Goal: Transaction & Acquisition: Purchase product/service

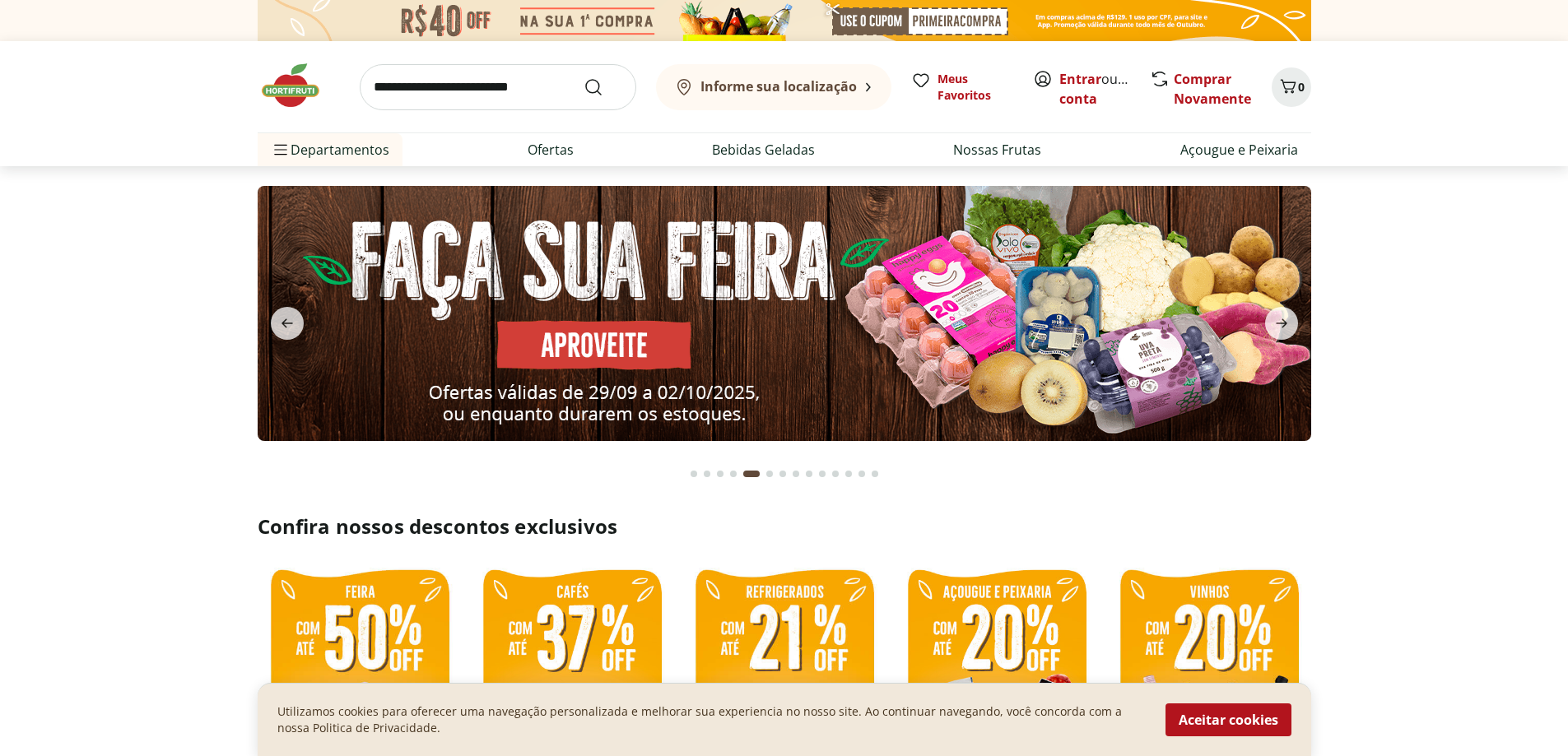
click at [779, 473] on button "Go to page 7 from fs-carousel" at bounding box center [783, 474] width 13 height 40
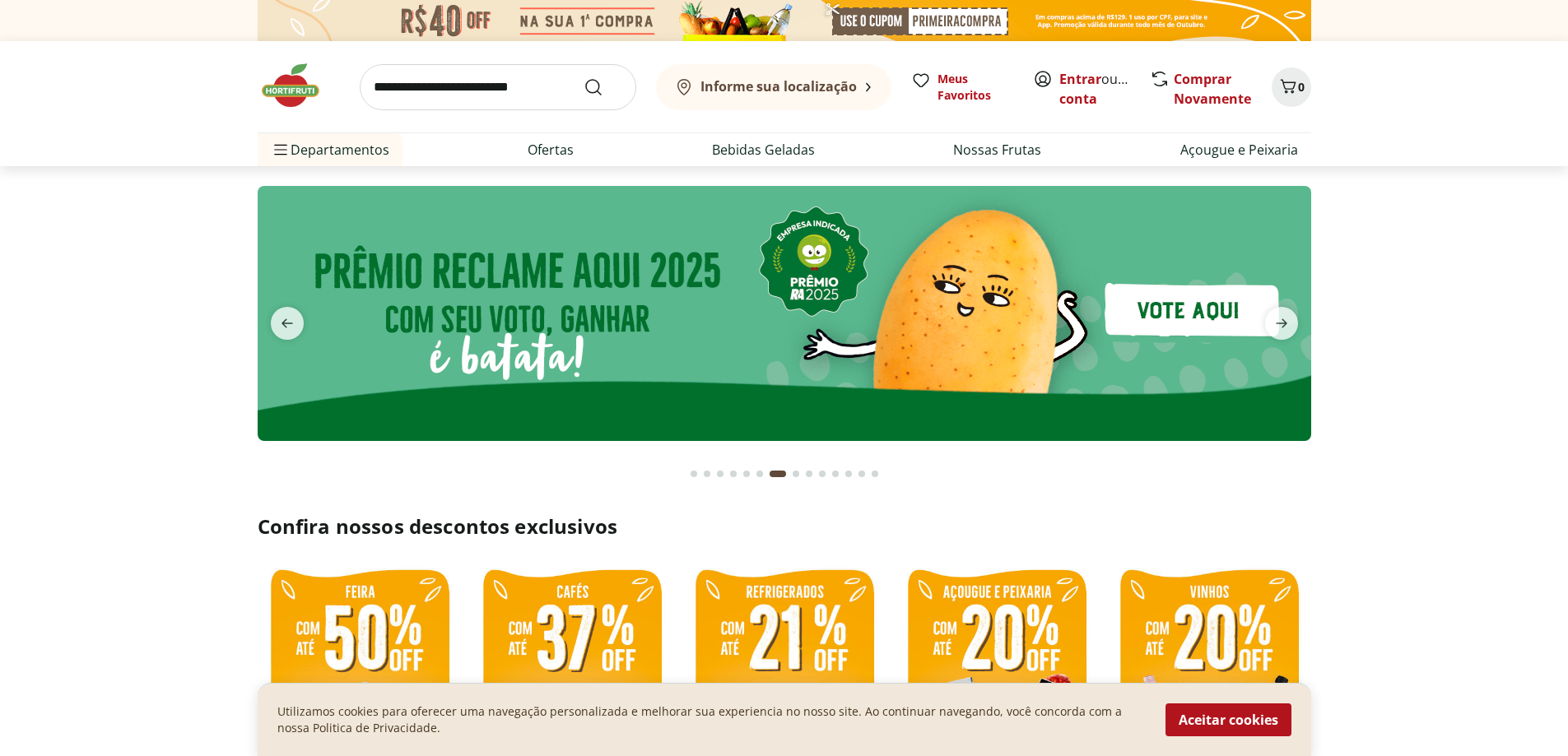
click at [812, 478] on button "Go to page 9 from fs-carousel" at bounding box center [809, 474] width 13 height 40
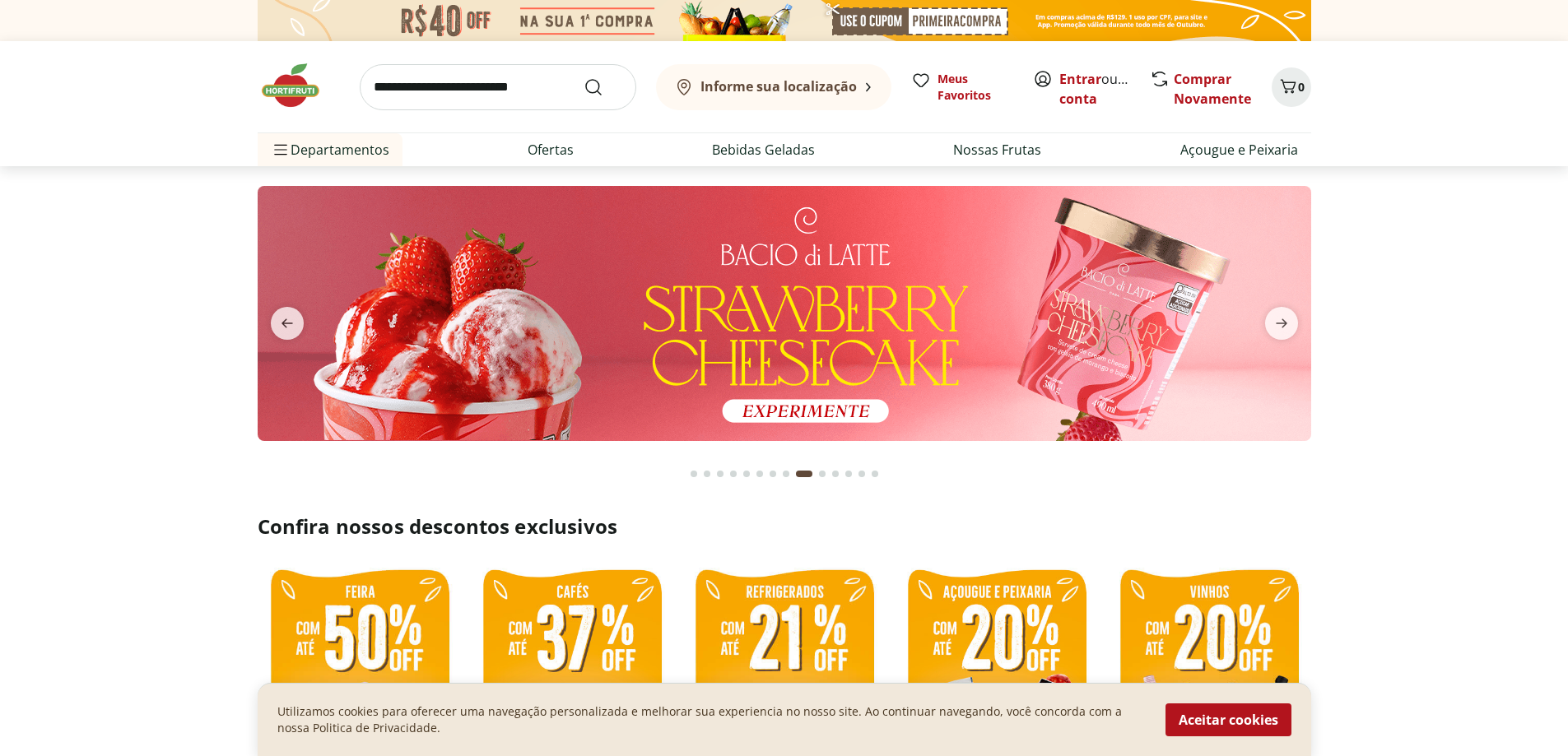
click at [841, 474] on button "Go to page 11 from fs-carousel" at bounding box center [836, 474] width 13 height 40
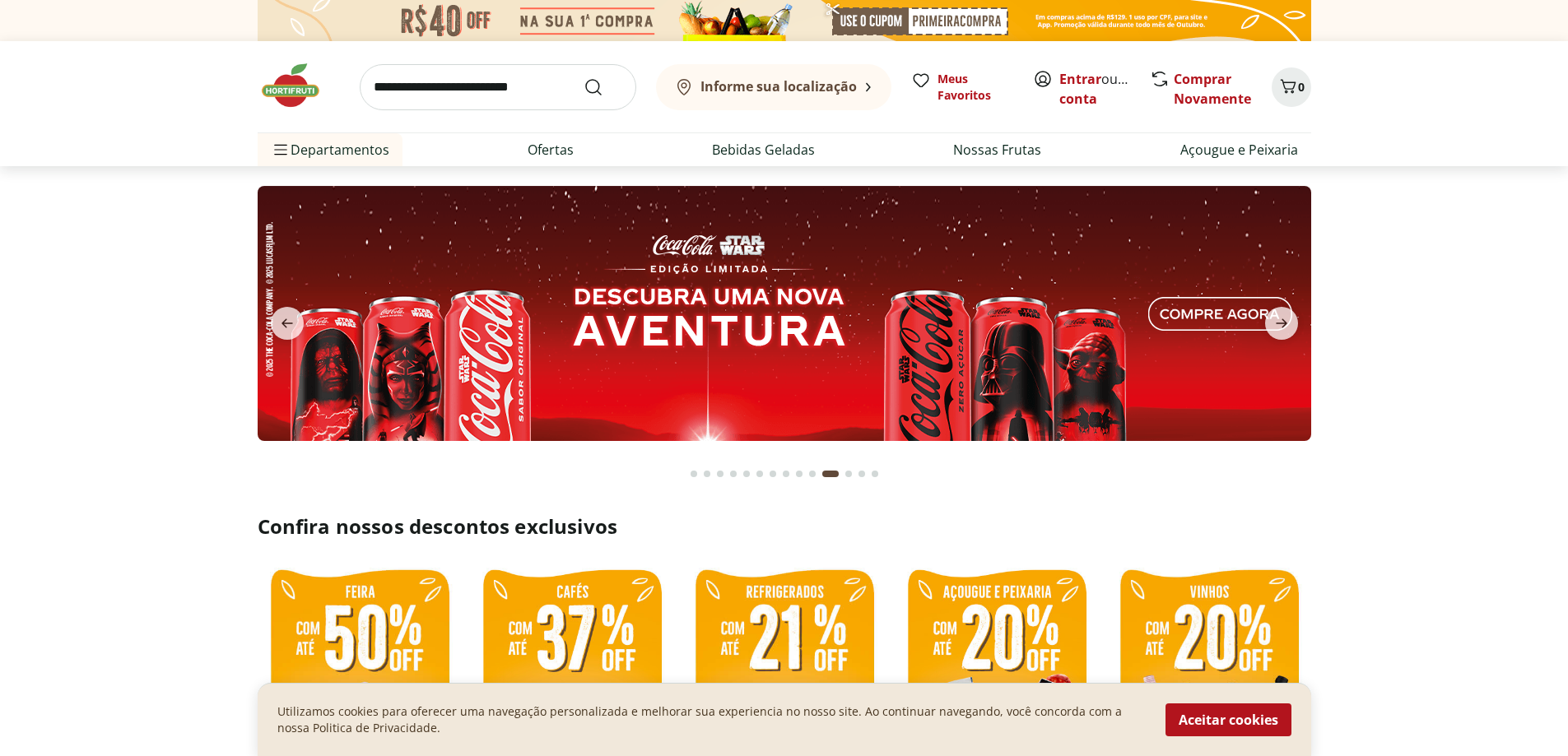
click at [855, 473] on button "Go to page 13 from fs-carousel" at bounding box center [861, 474] width 13 height 40
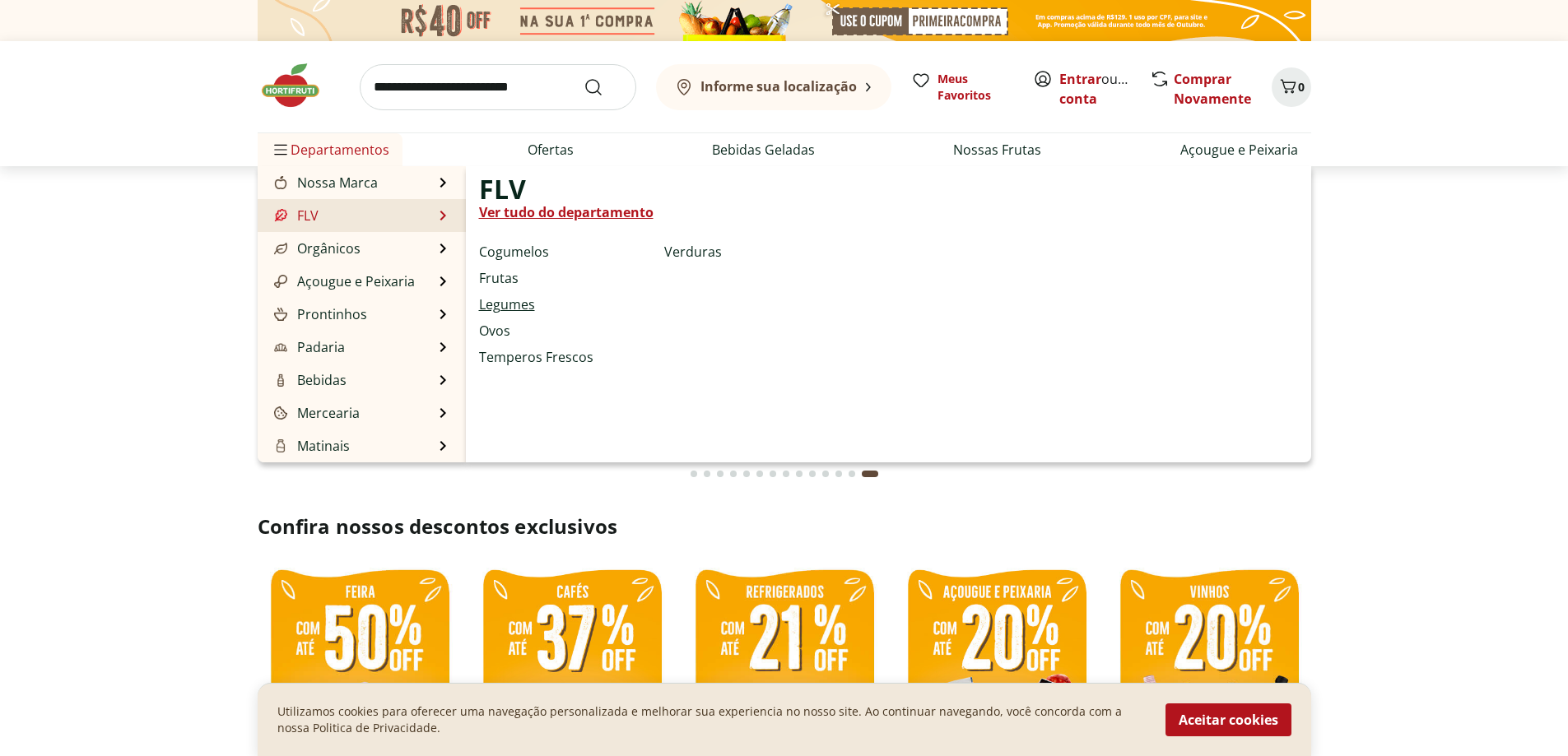
click at [514, 303] on link "Legumes" at bounding box center [506, 304] width 56 height 19
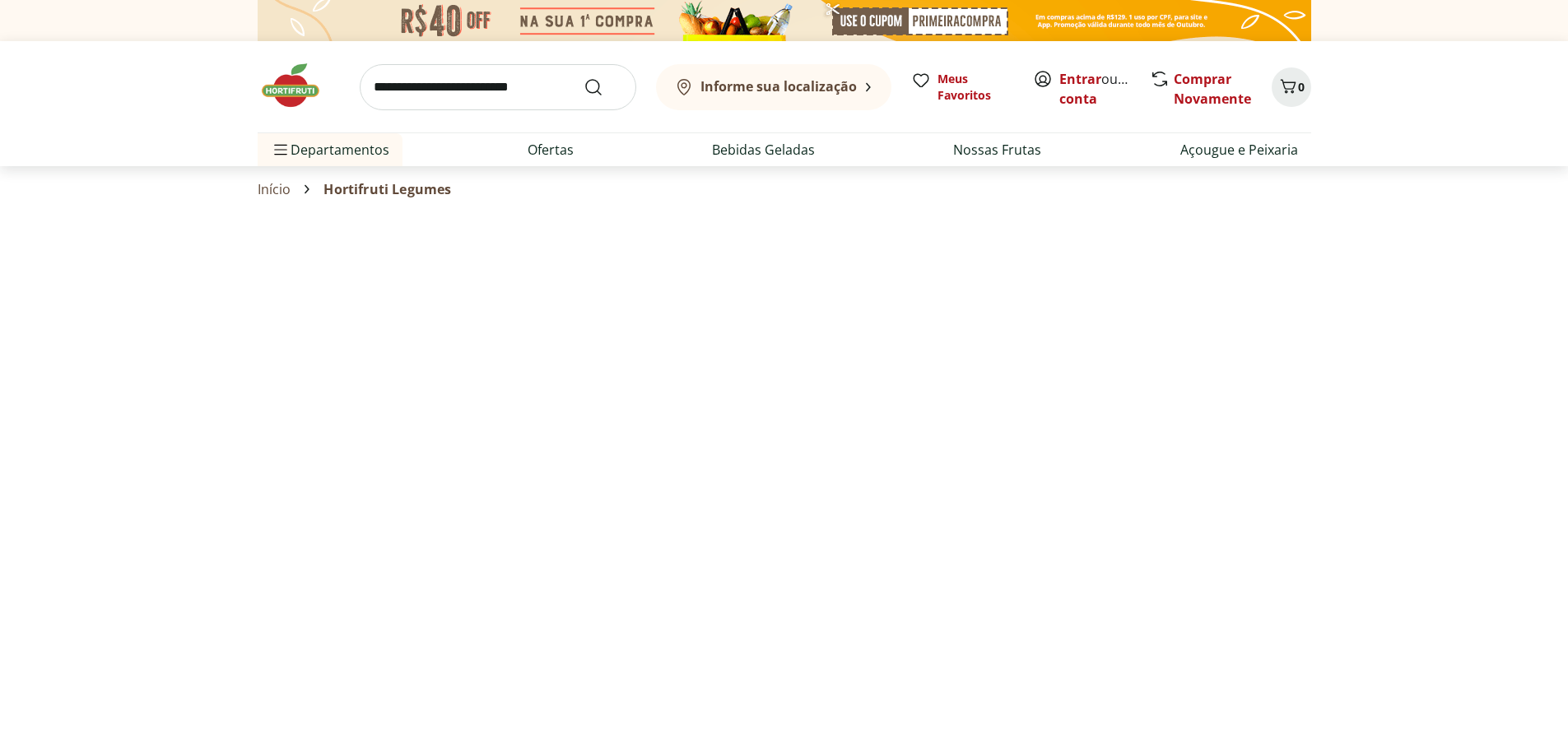
select select "**********"
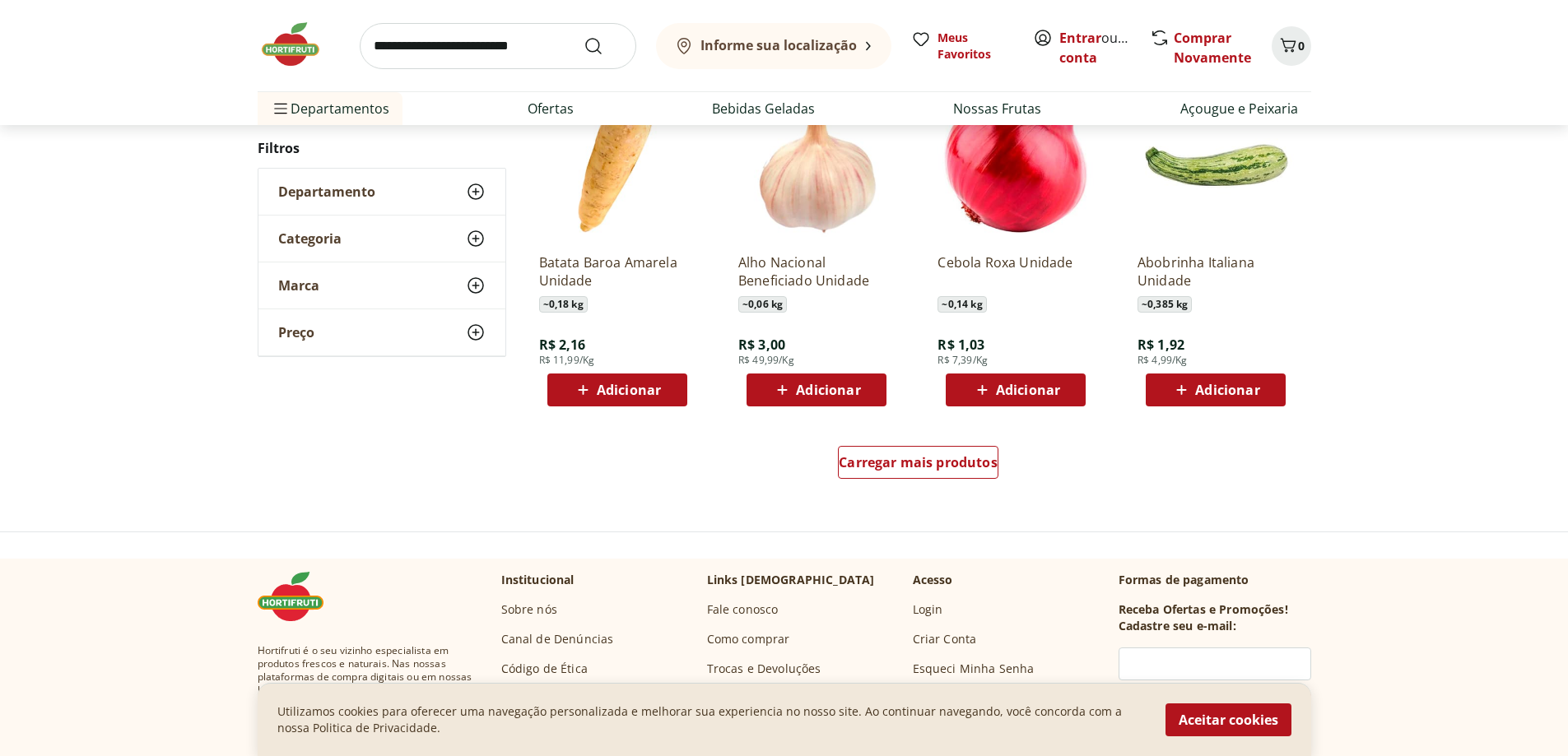
scroll to position [1070, 0]
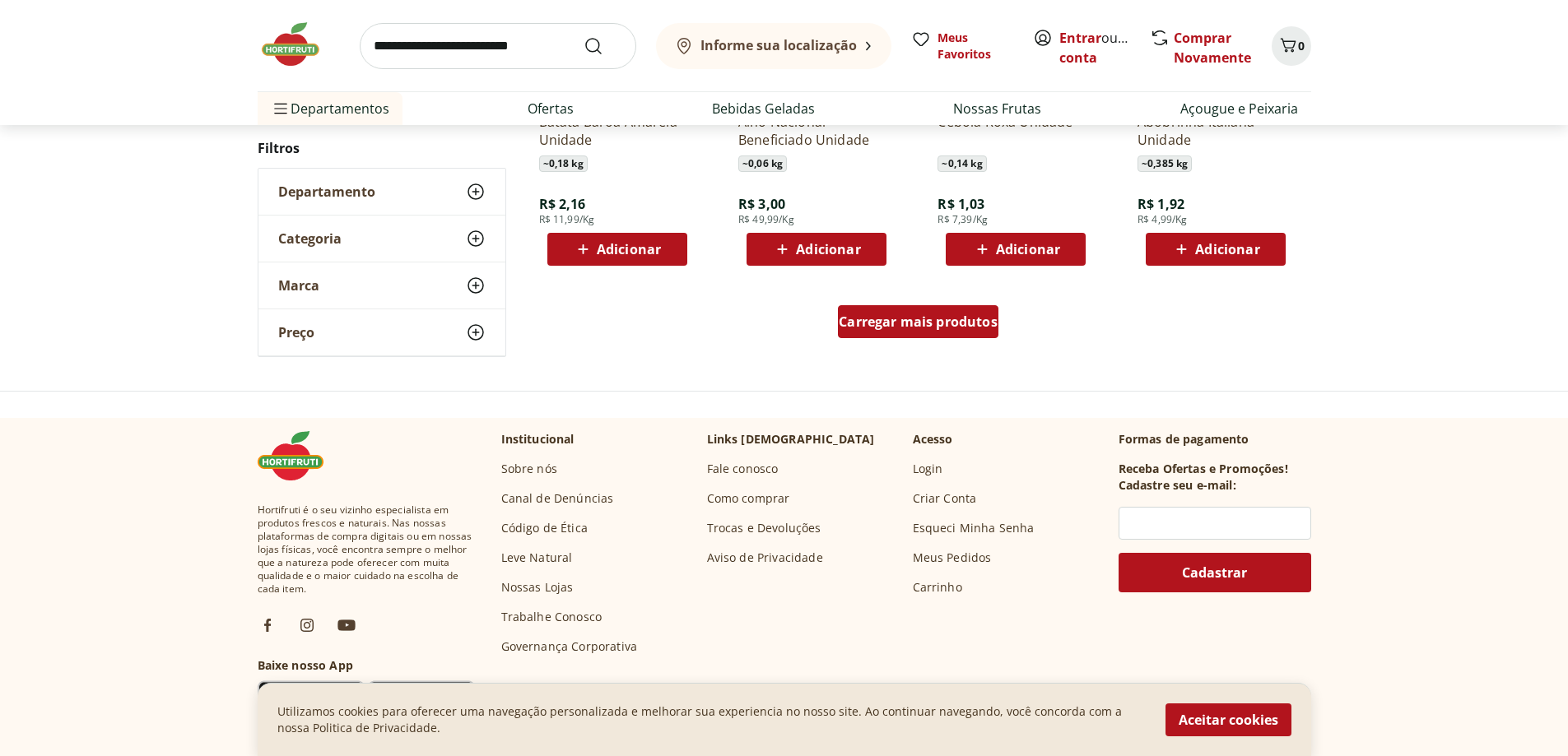
click at [911, 326] on span "Carregar mais produtos" at bounding box center [919, 321] width 159 height 13
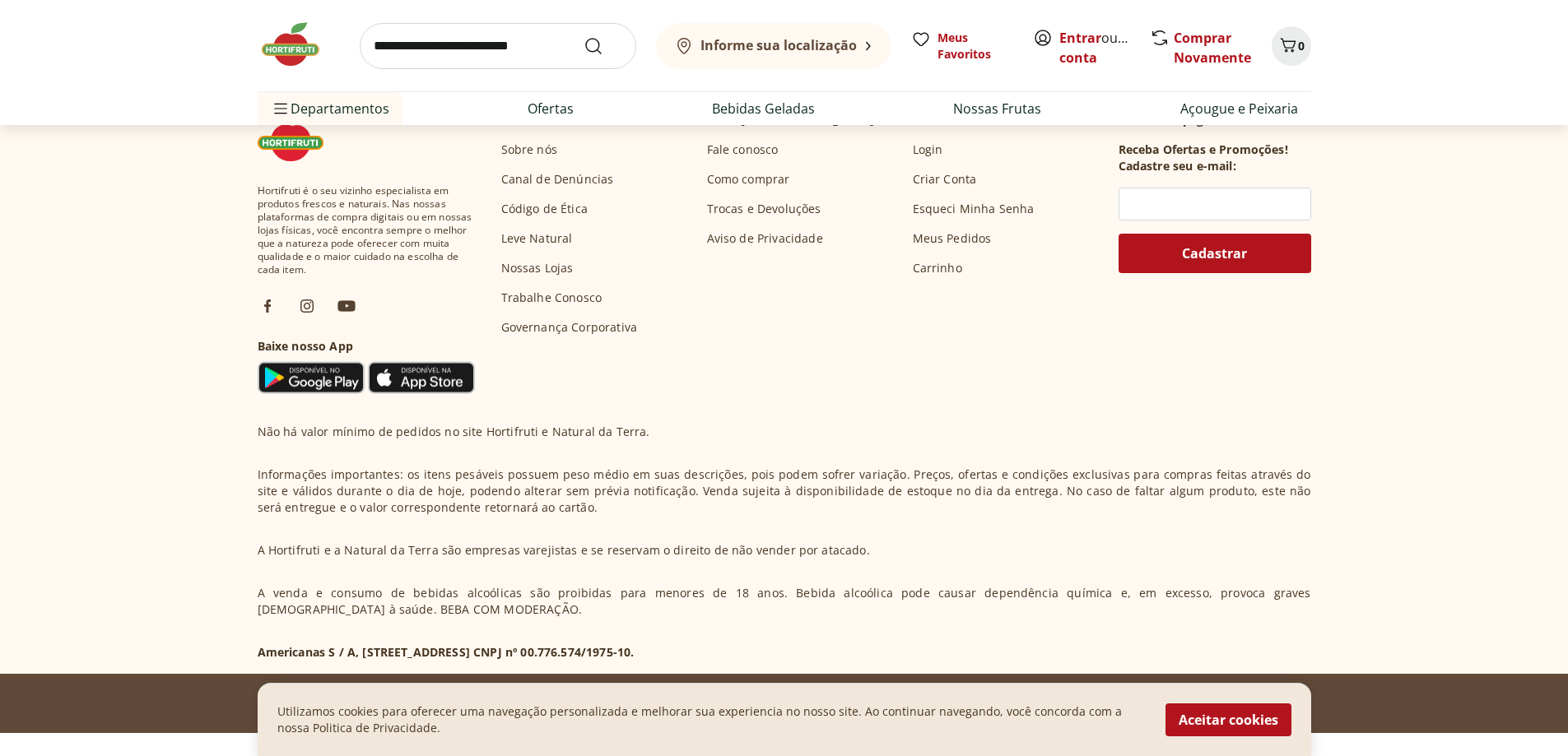
scroll to position [1481, 0]
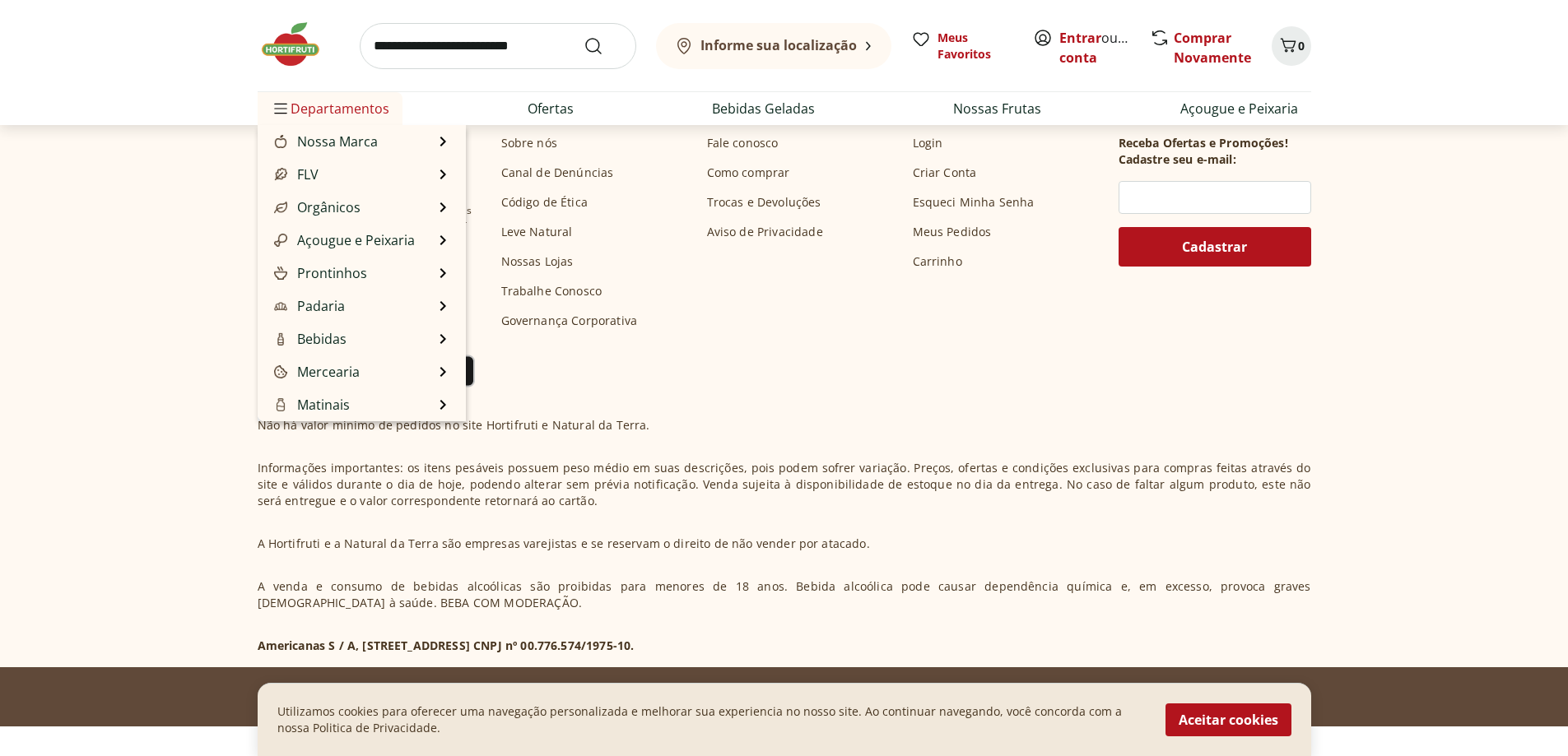
click at [322, 109] on span "Departamentos" at bounding box center [330, 109] width 118 height 40
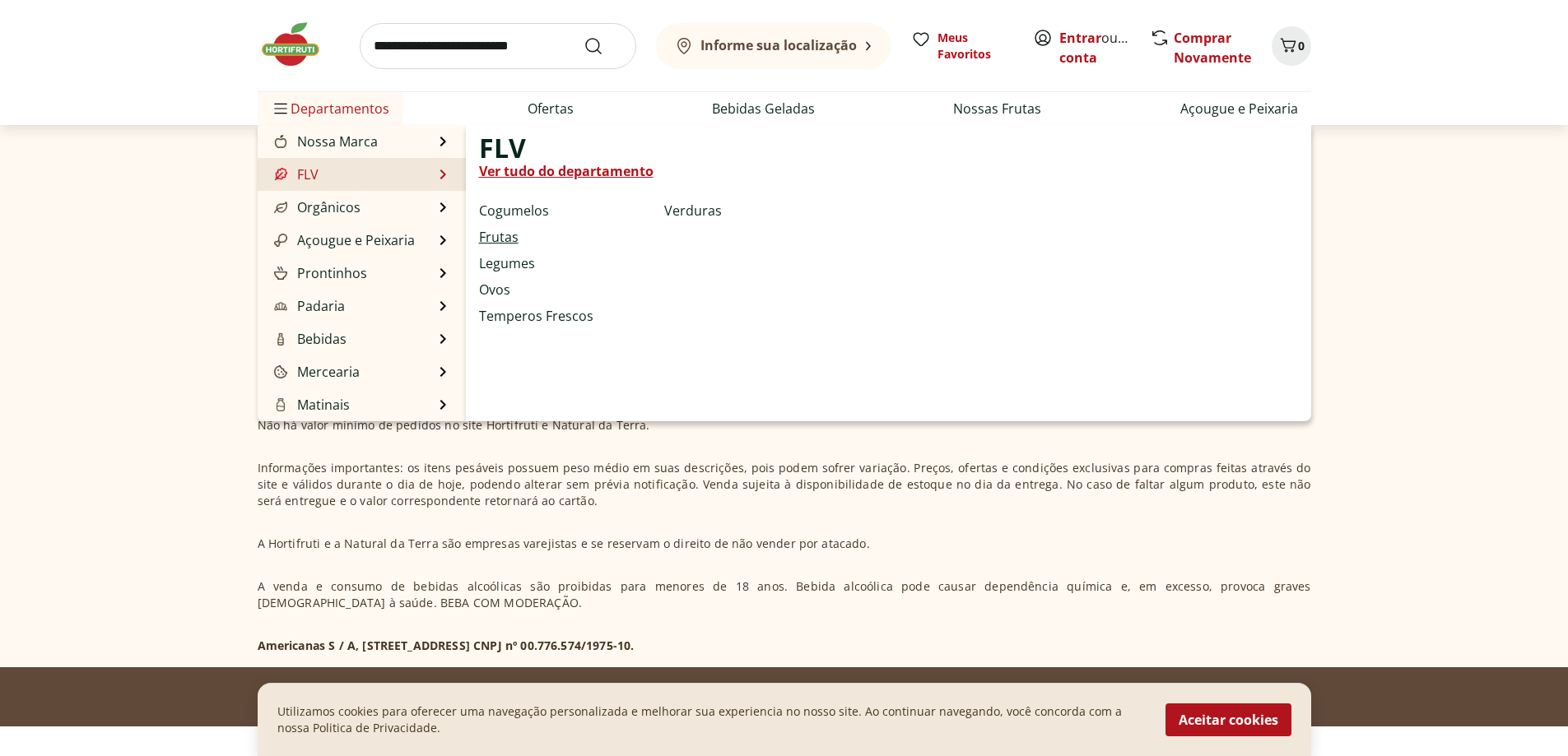
click at [510, 238] on link "Frutas" at bounding box center [499, 237] width 40 height 19
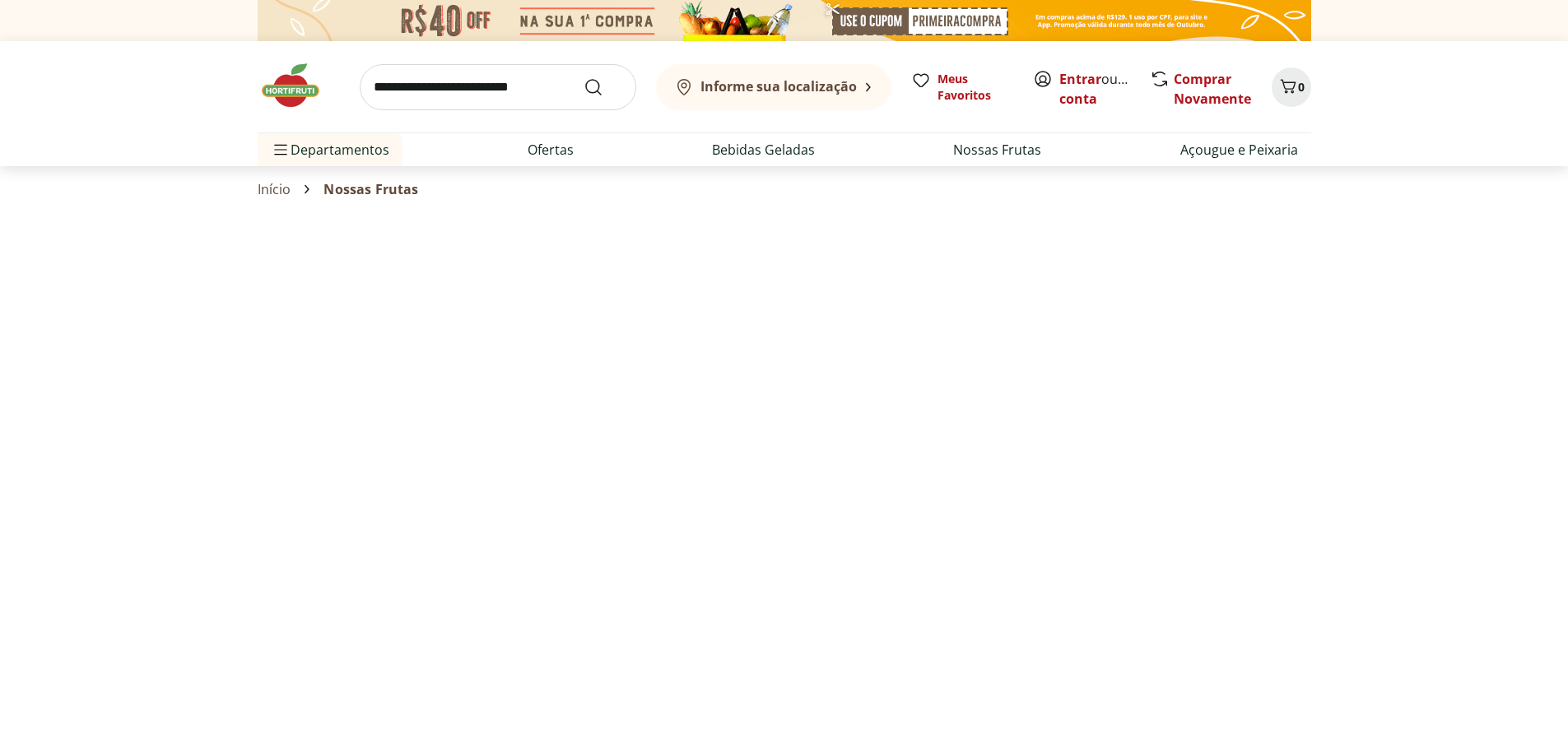
select select "**********"
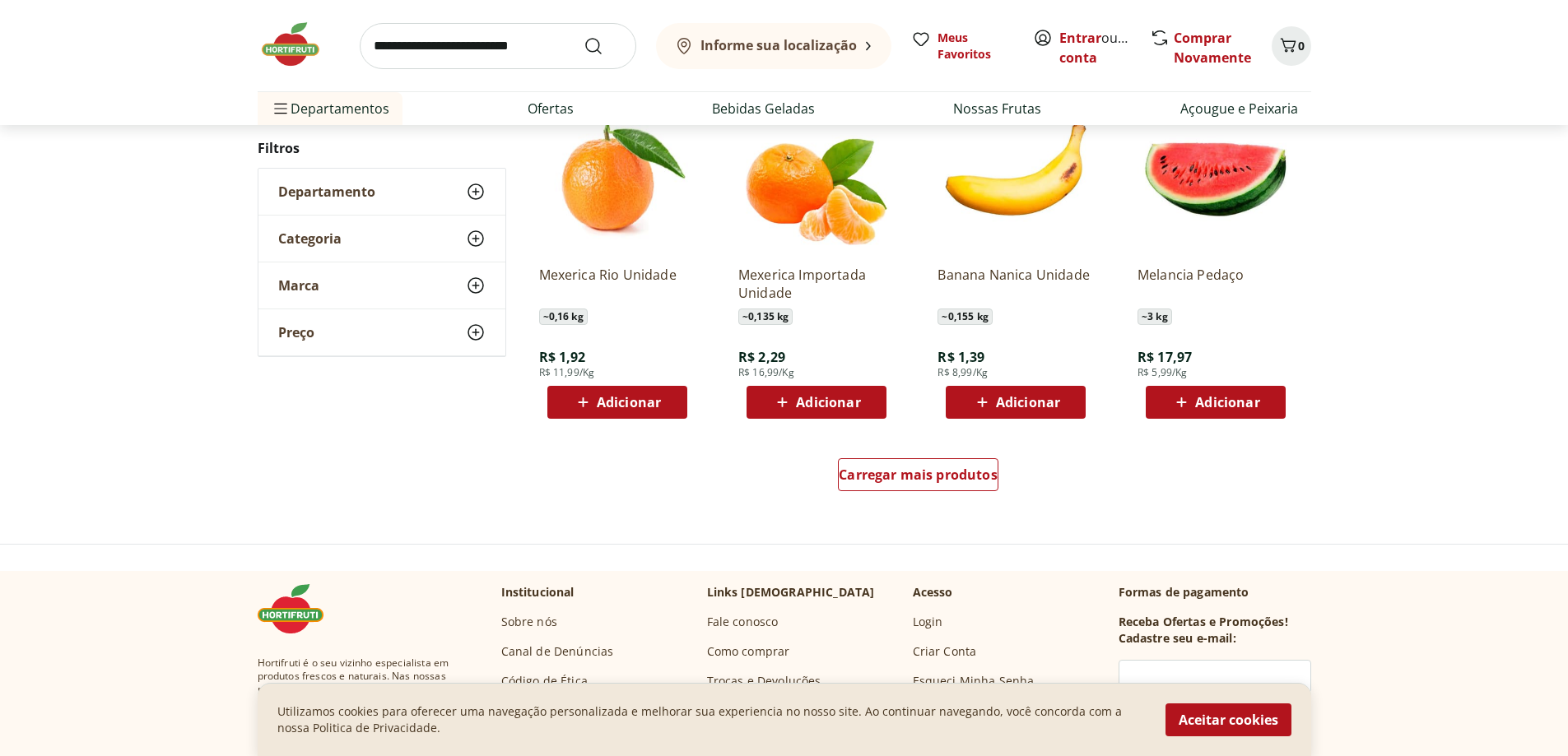
scroll to position [1070, 0]
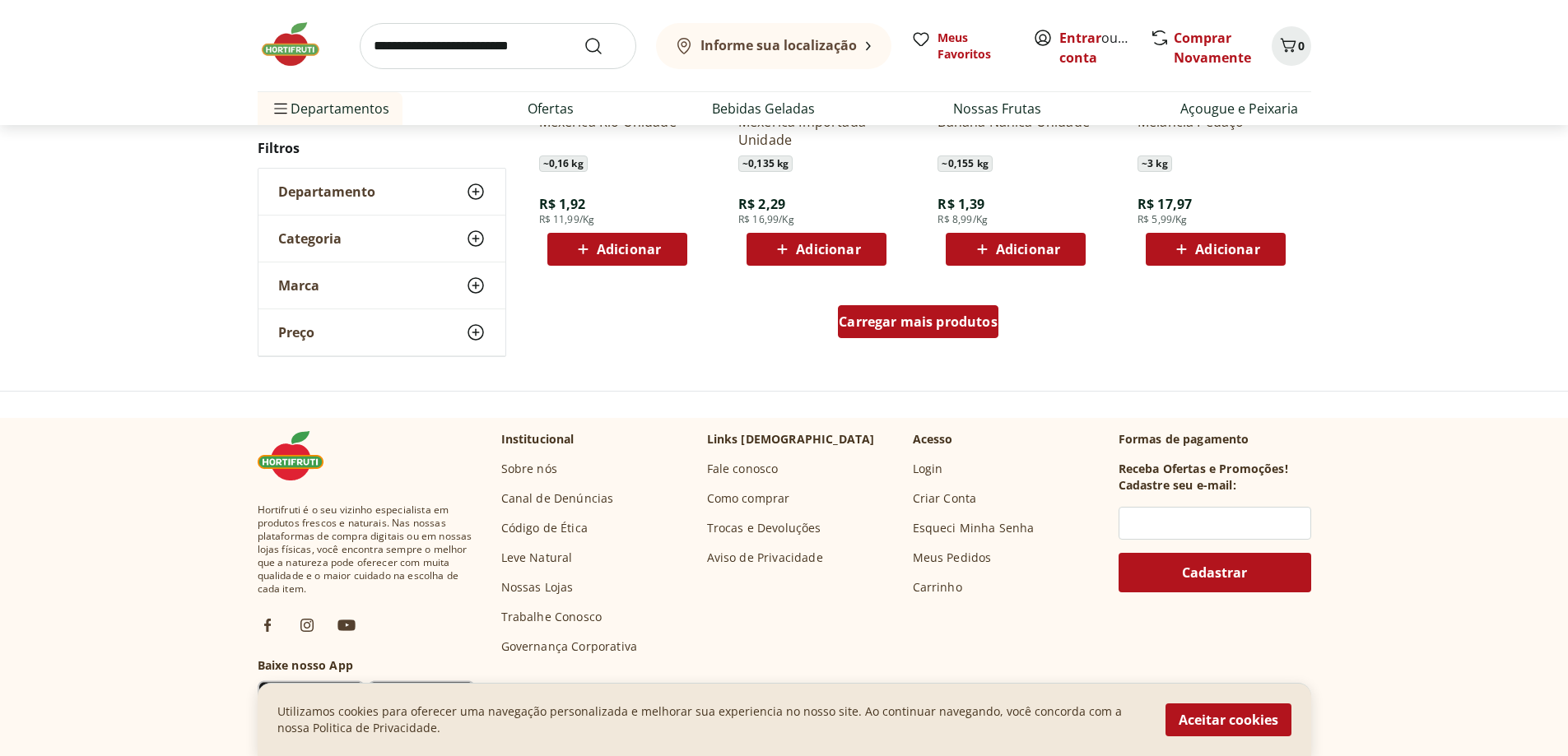
click at [929, 312] on div "Carregar mais produtos" at bounding box center [919, 321] width 161 height 33
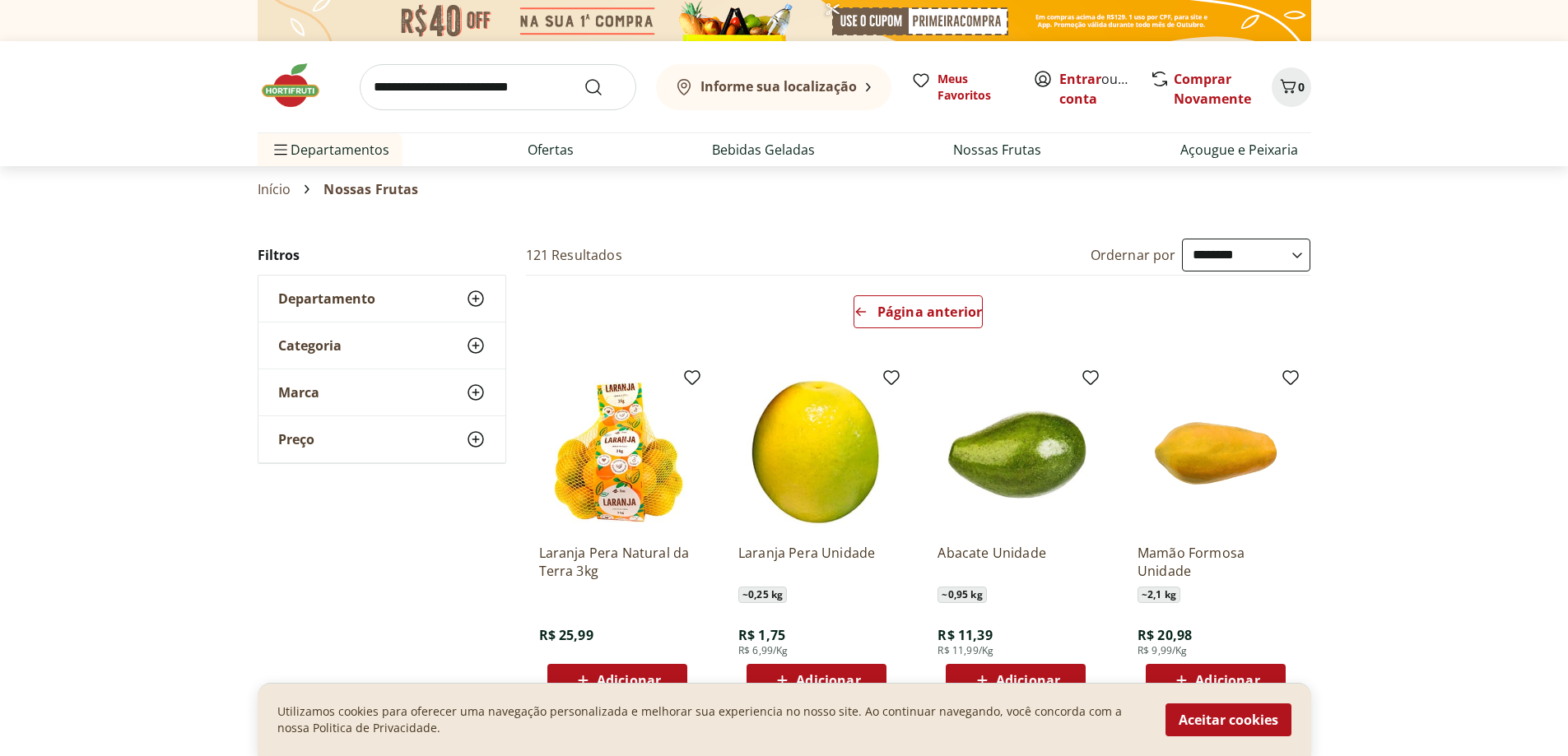
click at [302, 94] on img at bounding box center [298, 86] width 82 height 49
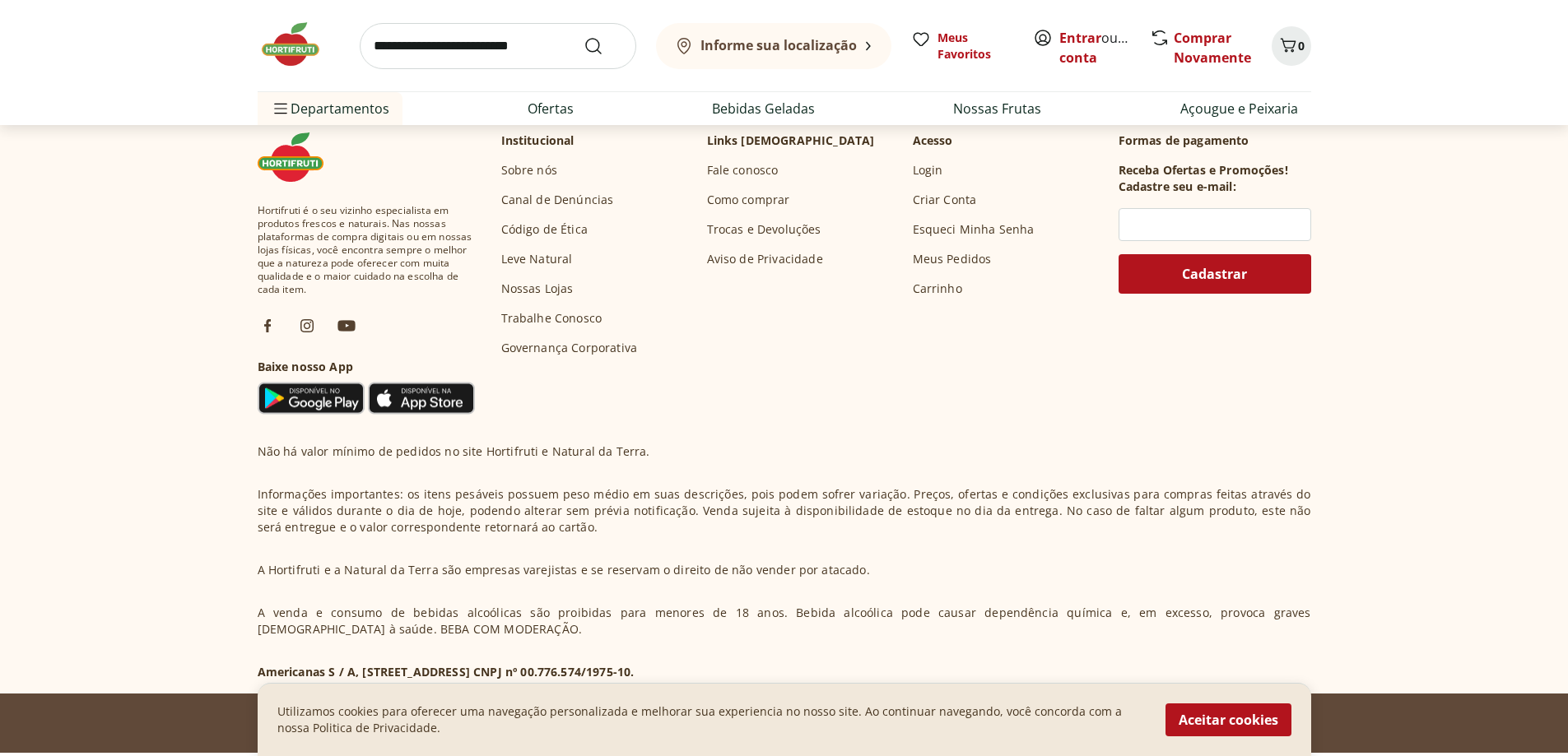
scroll to position [4327, 0]
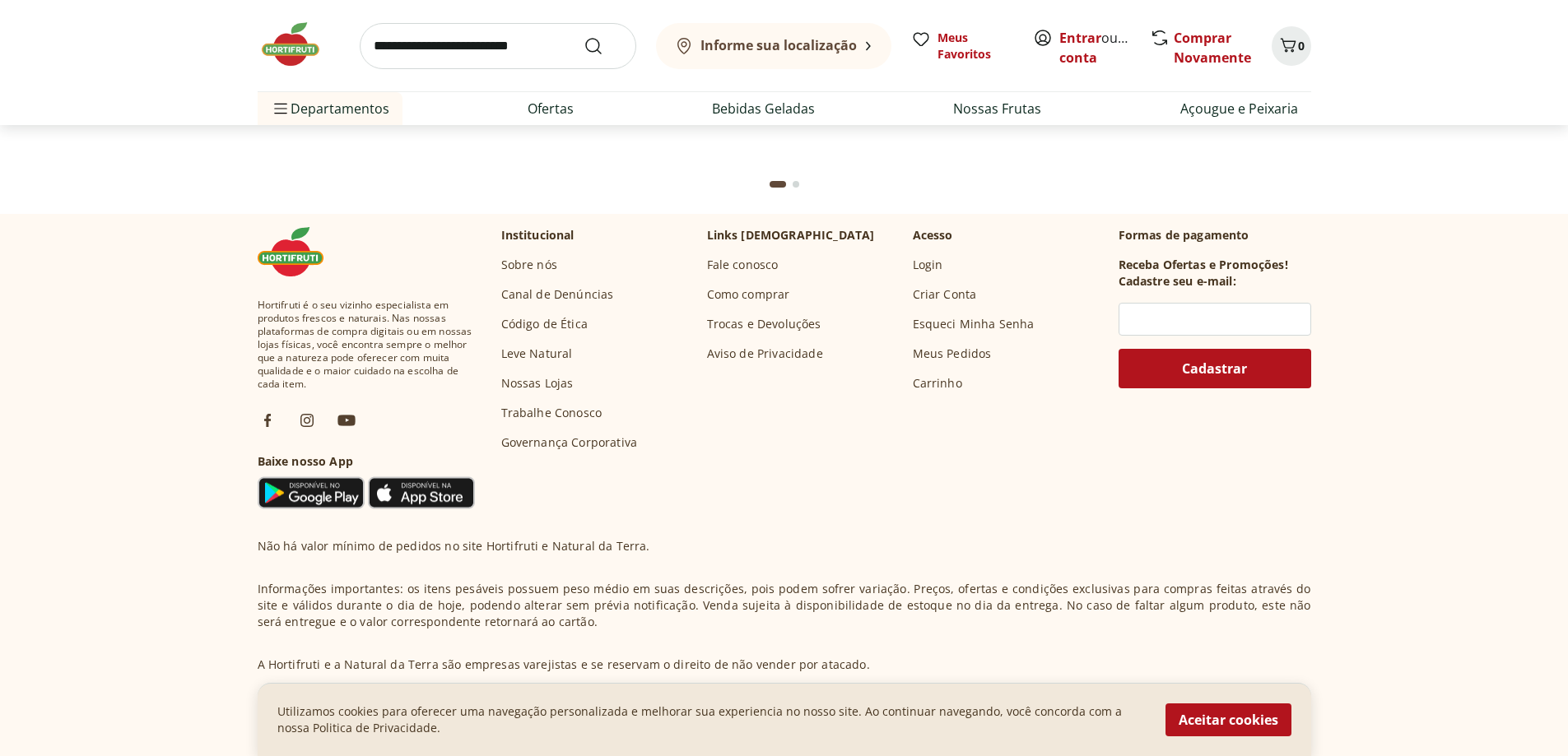
click at [535, 267] on link "Sobre nós" at bounding box center [529, 265] width 56 height 17
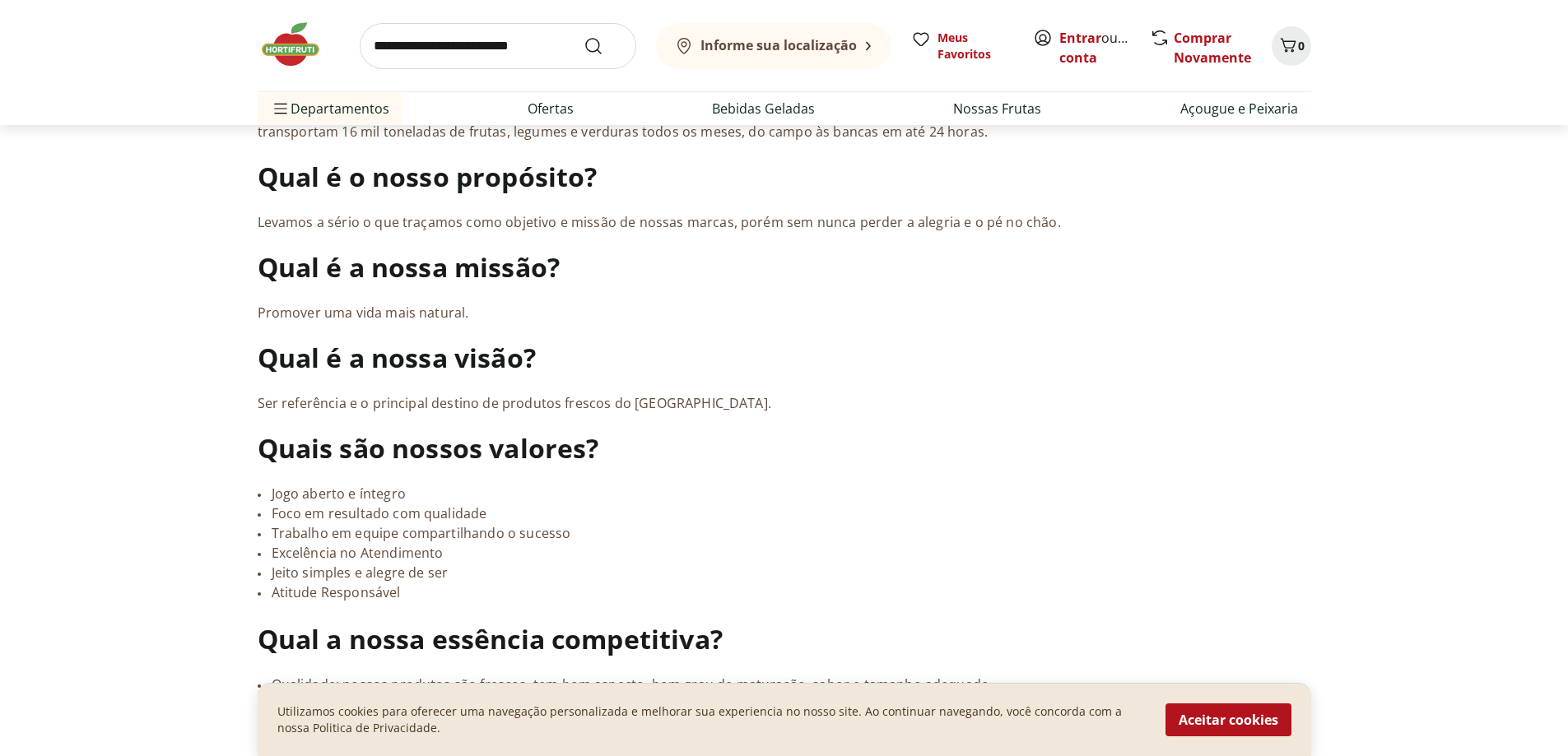
scroll to position [1070, 0]
